Goal: Information Seeking & Learning: Compare options

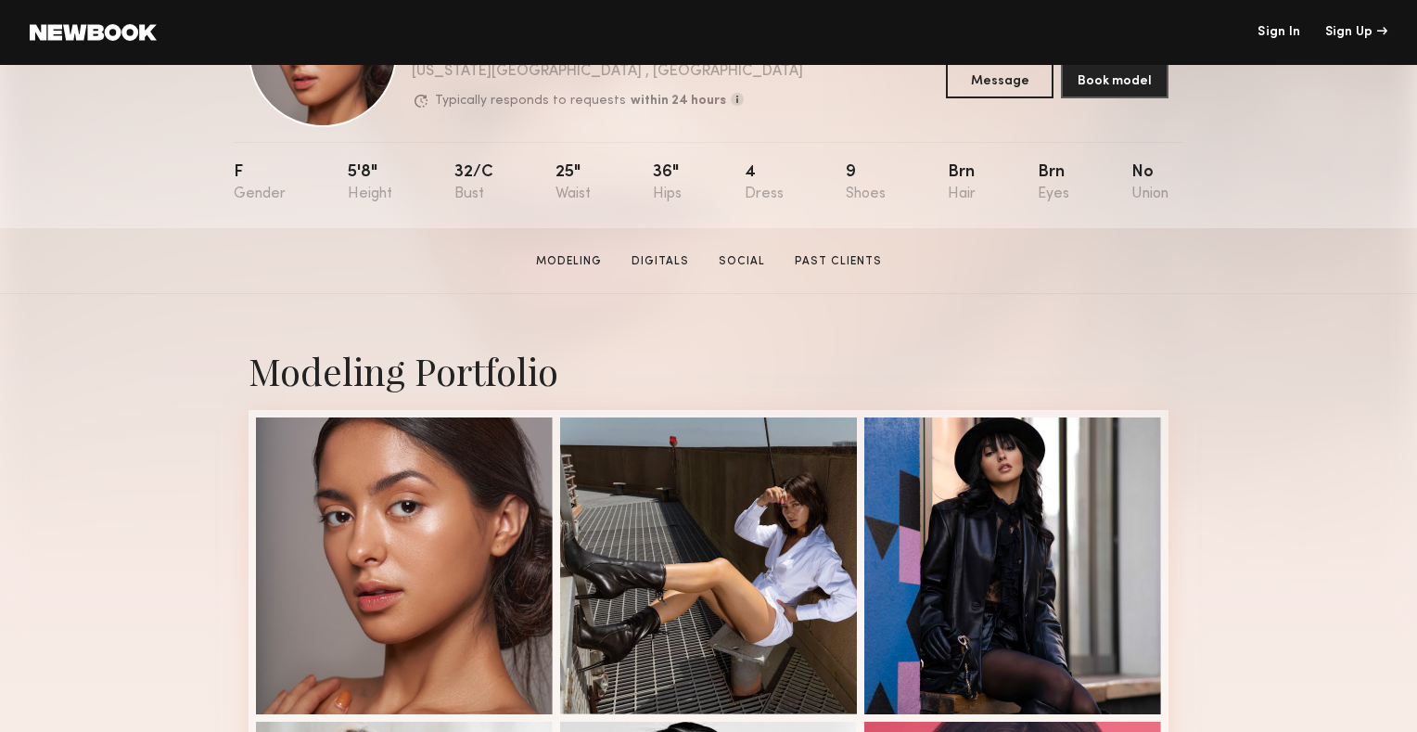
scroll to position [138, 0]
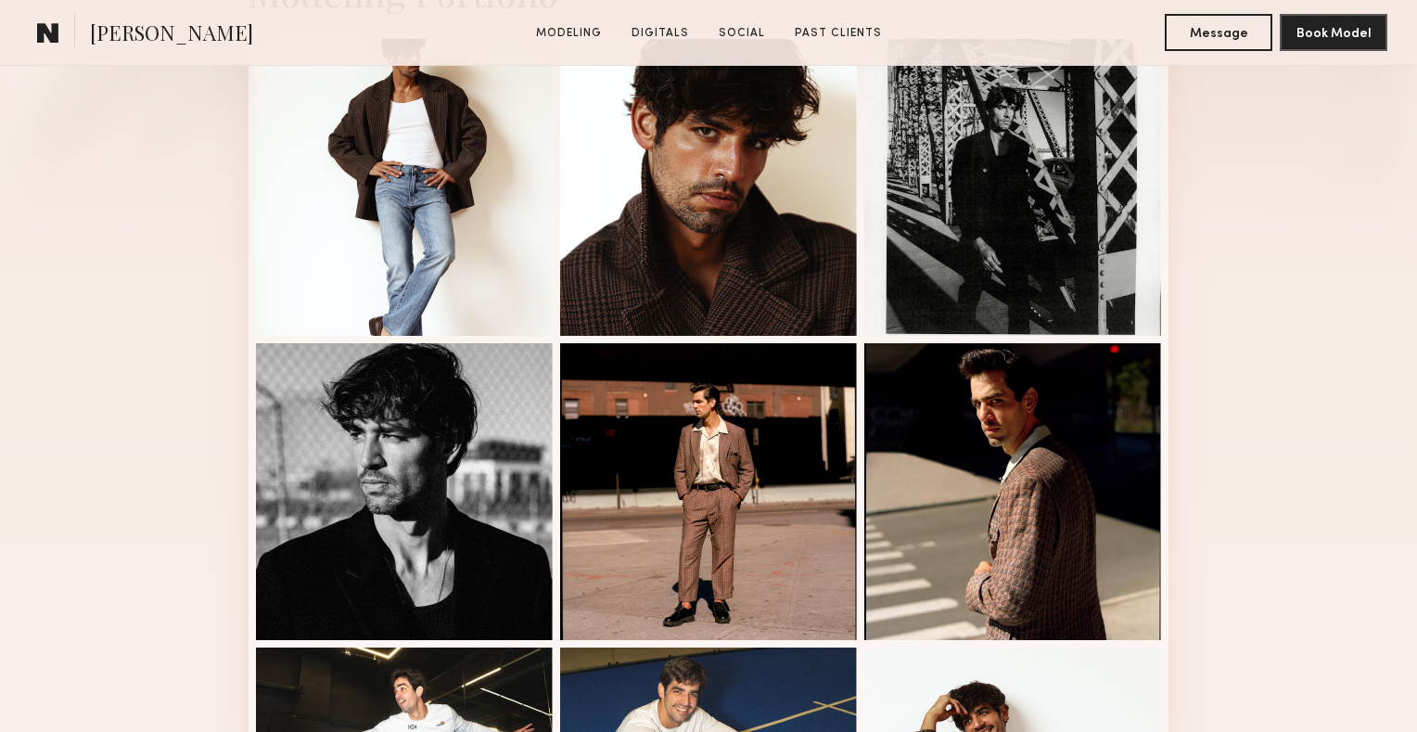
scroll to position [528, 0]
